Goal: Transaction & Acquisition: Book appointment/travel/reservation

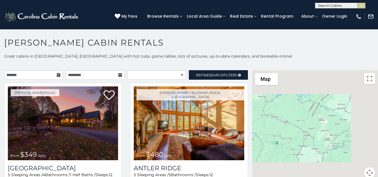
scroll to position [3, 0]
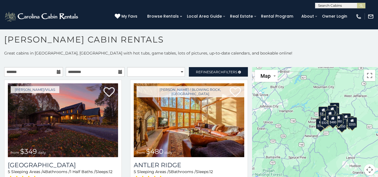
click at [322, 114] on div "$410" at bounding box center [327, 116] width 10 height 11
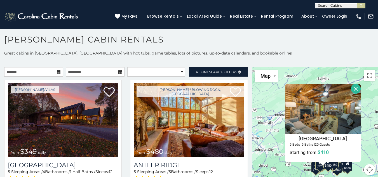
scroll to position [5, 0]
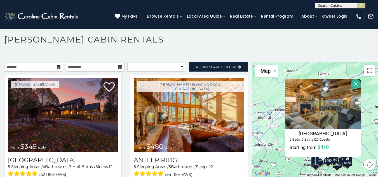
click at [266, 91] on div "$349 $480 $525 $315 $355 $635 $675 $930 $400 $451 $330 $400 $485 $460 $395 $255…" at bounding box center [315, 119] width 126 height 115
click at [352, 82] on button "Close" at bounding box center [356, 84] width 10 height 10
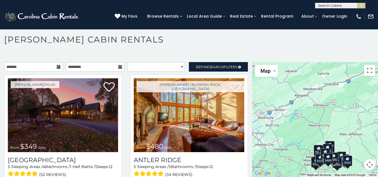
click at [318, 163] on div "$325" at bounding box center [320, 159] width 10 height 11
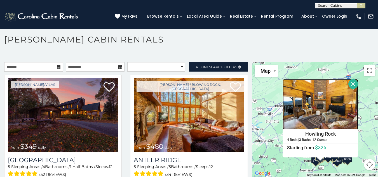
click at [327, 115] on img at bounding box center [320, 104] width 76 height 50
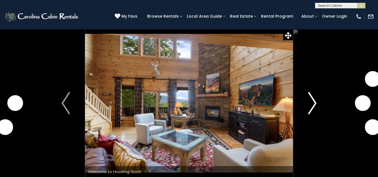
click at [311, 102] on img "Next" at bounding box center [312, 103] width 8 height 22
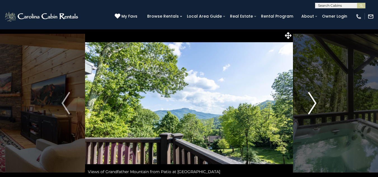
click at [311, 102] on img "Next" at bounding box center [312, 103] width 8 height 22
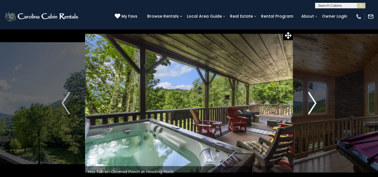
click at [311, 102] on img "Next" at bounding box center [312, 103] width 8 height 22
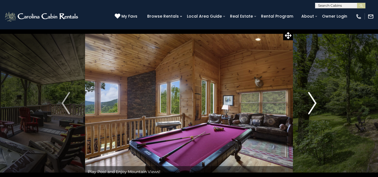
click at [311, 102] on img "Next" at bounding box center [312, 103] width 8 height 22
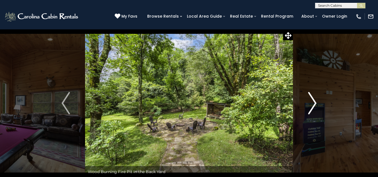
click at [311, 102] on img "Next" at bounding box center [312, 103] width 8 height 22
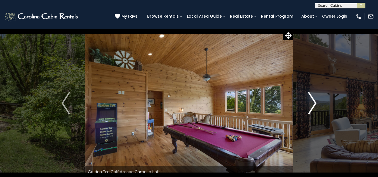
click at [311, 102] on img "Next" at bounding box center [312, 103] width 8 height 22
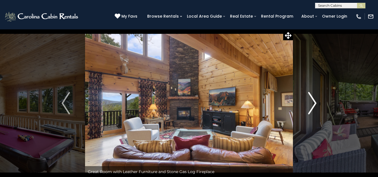
click at [311, 102] on img "Next" at bounding box center [312, 103] width 8 height 22
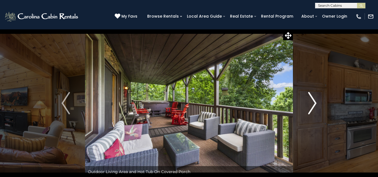
click at [311, 102] on img "Next" at bounding box center [312, 103] width 8 height 22
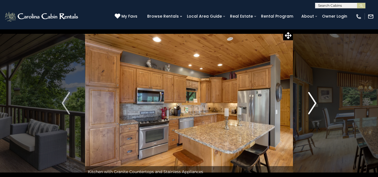
click at [311, 102] on img "Next" at bounding box center [312, 103] width 8 height 22
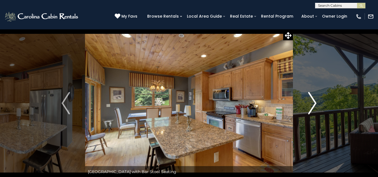
click at [311, 102] on img "Next" at bounding box center [312, 103] width 8 height 22
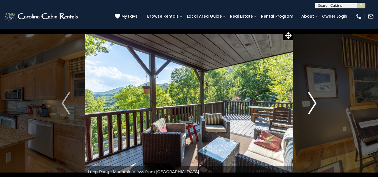
click at [311, 102] on img "Next" at bounding box center [312, 103] width 8 height 22
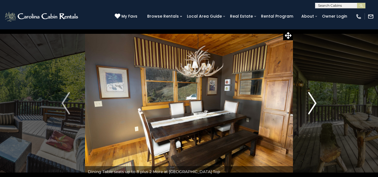
click at [311, 102] on img "Next" at bounding box center [312, 103] width 8 height 22
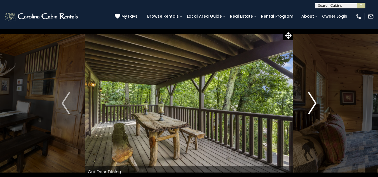
click at [311, 102] on img "Next" at bounding box center [312, 103] width 8 height 22
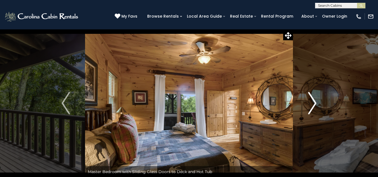
click at [312, 103] on img "Next" at bounding box center [312, 103] width 8 height 22
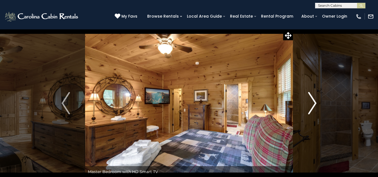
click at [312, 103] on img "Next" at bounding box center [312, 103] width 8 height 22
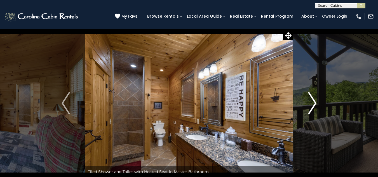
click at [312, 103] on img "Next" at bounding box center [312, 103] width 8 height 22
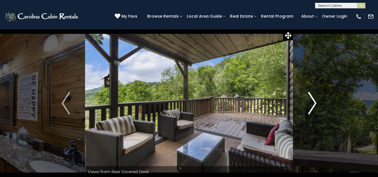
click at [312, 103] on img "Next" at bounding box center [312, 103] width 8 height 22
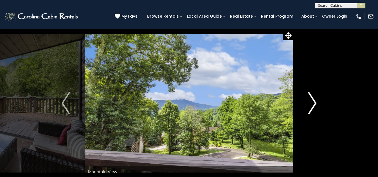
click at [312, 103] on img "Next" at bounding box center [312, 103] width 8 height 22
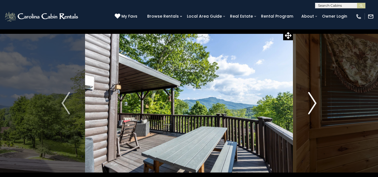
click at [312, 103] on img "Next" at bounding box center [312, 103] width 8 height 22
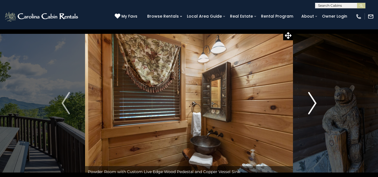
click at [312, 103] on img "Next" at bounding box center [312, 103] width 8 height 22
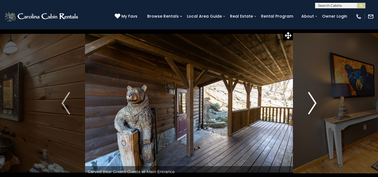
click at [312, 103] on img "Next" at bounding box center [312, 103] width 8 height 22
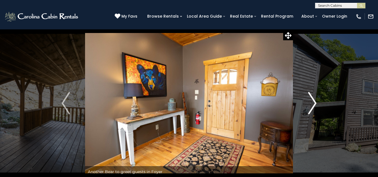
click at [312, 103] on img "Next" at bounding box center [312, 103] width 8 height 22
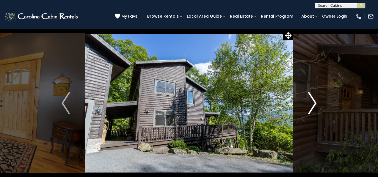
click at [312, 103] on img "Next" at bounding box center [312, 103] width 8 height 22
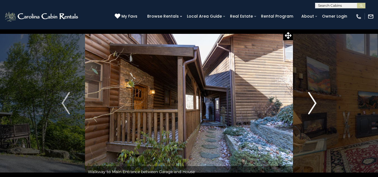
click at [312, 103] on img "Next" at bounding box center [312, 103] width 8 height 22
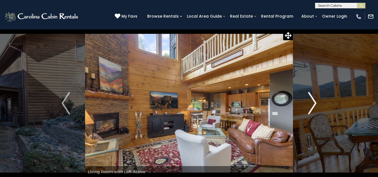
click at [312, 103] on img "Next" at bounding box center [312, 103] width 8 height 22
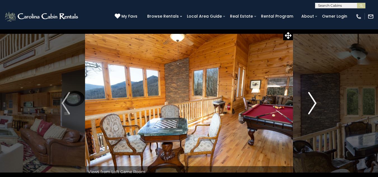
click at [312, 103] on img "Next" at bounding box center [312, 103] width 8 height 22
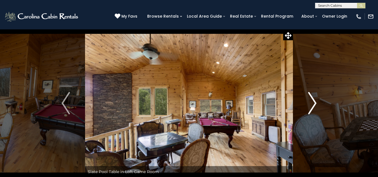
click at [312, 103] on img "Next" at bounding box center [312, 103] width 8 height 22
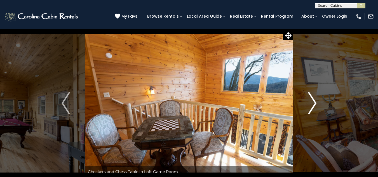
click at [312, 103] on img "Next" at bounding box center [312, 103] width 8 height 22
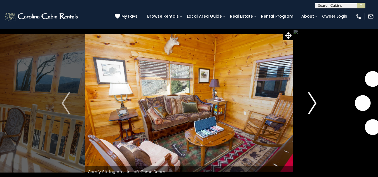
click at [312, 103] on img "Next" at bounding box center [312, 103] width 8 height 22
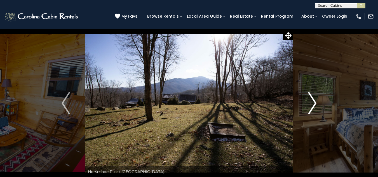
click at [312, 103] on img "Next" at bounding box center [312, 103] width 8 height 22
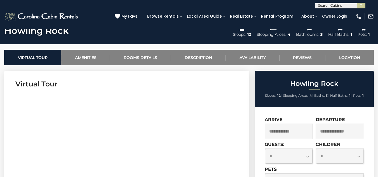
scroll to position [221, 0]
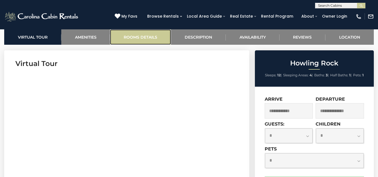
click at [143, 35] on link "Rooms Details" at bounding box center [140, 36] width 61 height 15
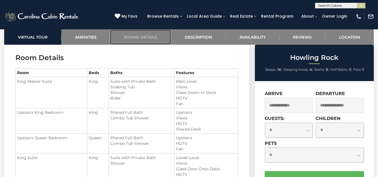
scroll to position [656, 0]
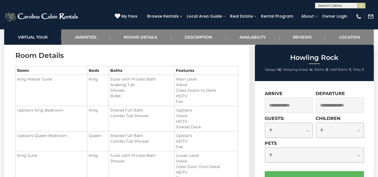
click at [273, 104] on input "text" at bounding box center [289, 105] width 48 height 15
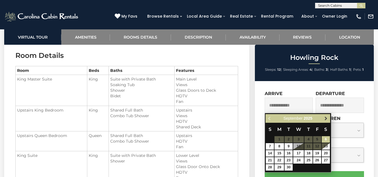
click at [326, 119] on span "Next" at bounding box center [326, 118] width 4 height 4
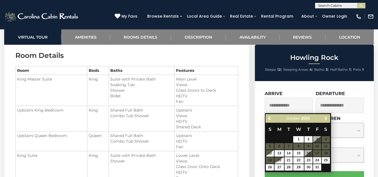
click at [326, 119] on span "Next" at bounding box center [326, 118] width 4 height 4
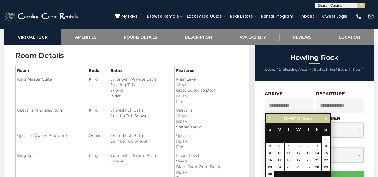
click at [326, 119] on span "Next" at bounding box center [326, 118] width 4 height 4
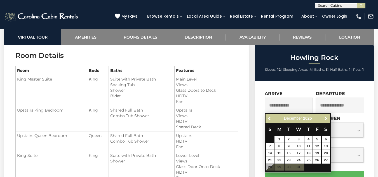
click at [326, 119] on span "Next" at bounding box center [326, 118] width 4 height 4
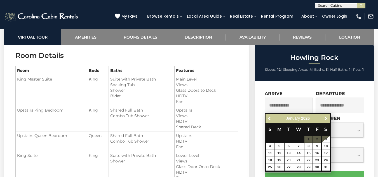
click at [326, 119] on span "Next" at bounding box center [326, 118] width 4 height 4
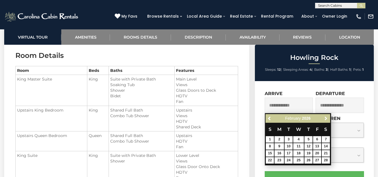
click at [326, 119] on span "Next" at bounding box center [326, 118] width 4 height 4
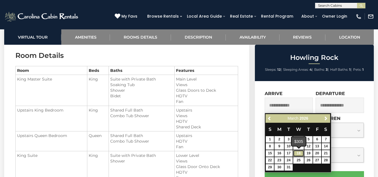
click at [297, 153] on link "18" at bounding box center [298, 153] width 11 height 6
type input "**********"
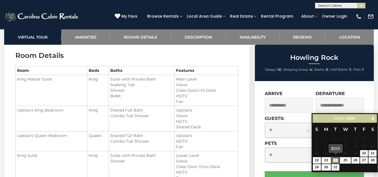
click at [334, 158] on link "24" at bounding box center [335, 160] width 8 height 6
type input "**********"
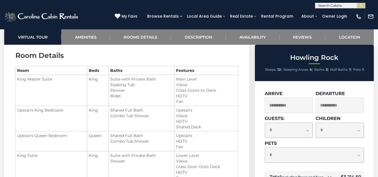
click at [306, 131] on select "**********" at bounding box center [289, 130] width 48 height 15
select select "*"
click at [265, 123] on select "**********" at bounding box center [289, 130] width 48 height 15
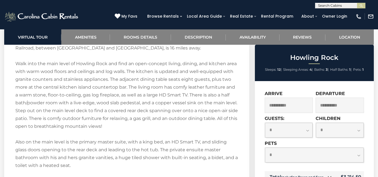
scroll to position [1014, 0]
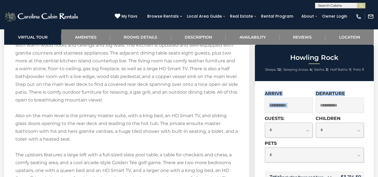
drag, startPoint x: 374, startPoint y: 85, endPoint x: 376, endPoint y: 95, distance: 10.3
click at [322, 172] on td "Total Including Taxes and Fees" at bounding box center [300, 177] width 71 height 13
